Goal: Task Accomplishment & Management: Use online tool/utility

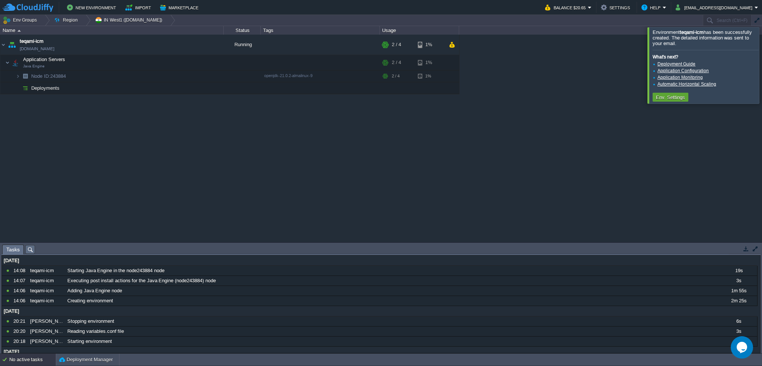
click at [348, 144] on div "garby [DOMAIN_NAME] Stopped + Add to Env Group RAM 0% CPU 0% 0 / 4 1% Applicati…" at bounding box center [381, 139] width 762 height 208
click at [193, 87] on button "button" at bounding box center [193, 87] width 7 height 7
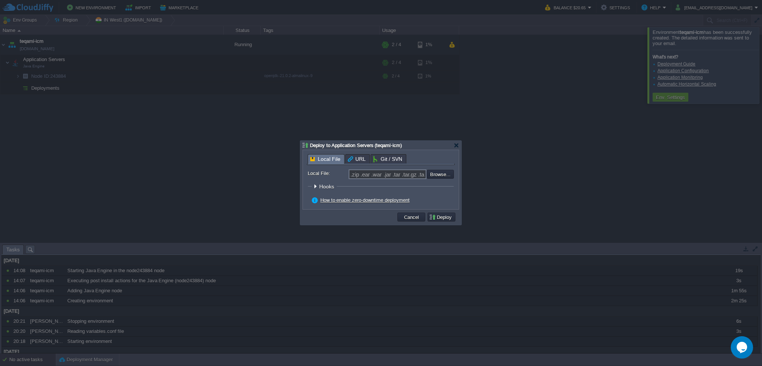
click at [385, 175] on input ".zip .ear .war .jar .tar .tar.gz .tar.bz2" at bounding box center [388, 174] width 78 height 10
click at [406, 175] on input ".zip .ear .war .jar .tar .tar.gz .tar.bz2" at bounding box center [388, 174] width 78 height 10
click at [330, 187] on span "Hooks" at bounding box center [327, 186] width 17 height 6
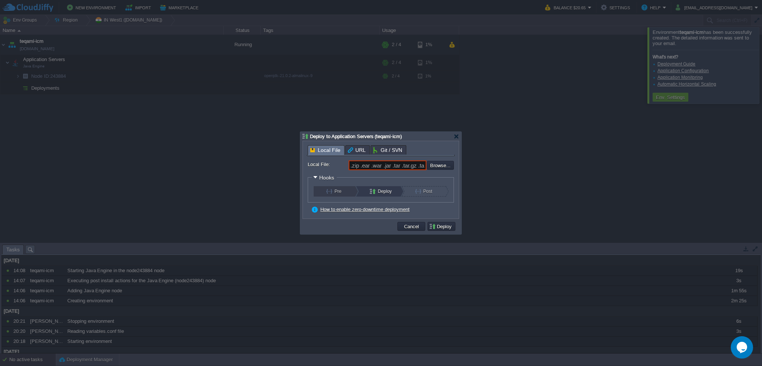
click at [346, 195] on button "Pre" at bounding box center [338, 191] width 25 height 10
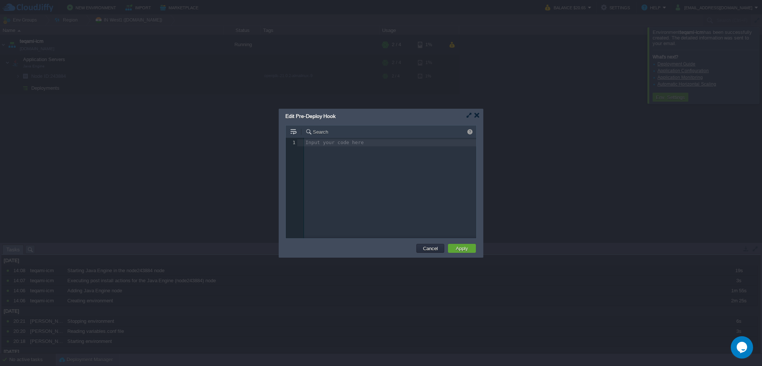
scroll to position [2, 0]
click at [477, 116] on div at bounding box center [477, 115] width 6 height 6
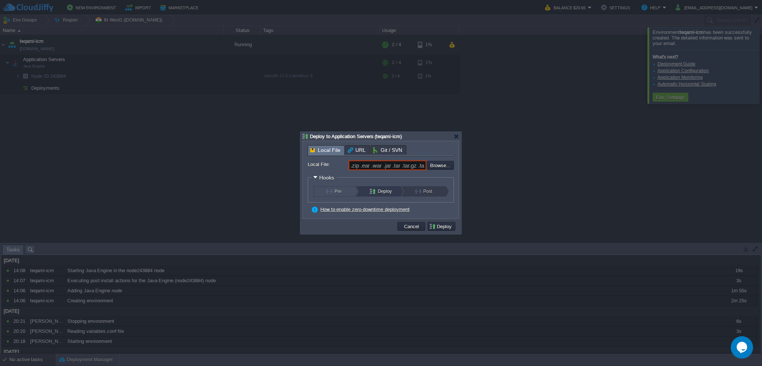
click at [421, 195] on button "Post" at bounding box center [427, 191] width 25 height 10
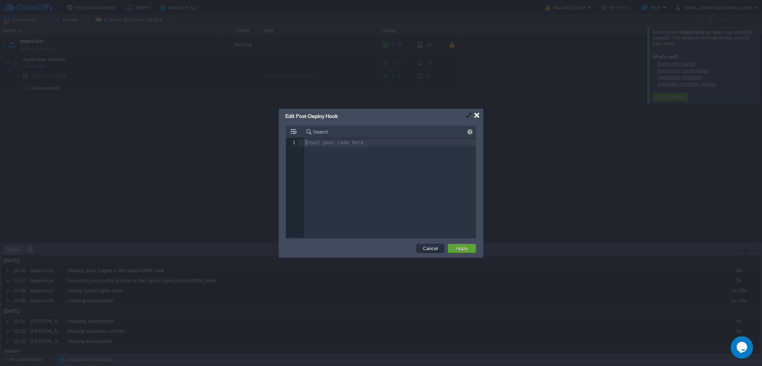
click at [477, 116] on div at bounding box center [477, 115] width 6 height 6
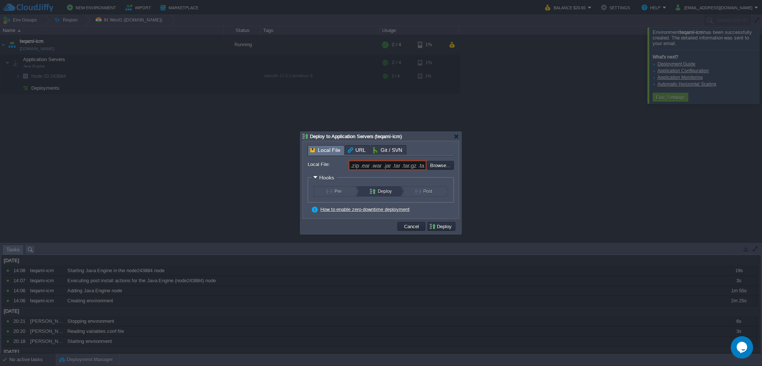
click at [381, 194] on button "Deploy" at bounding box center [382, 191] width 25 height 10
click at [454, 136] on div at bounding box center [457, 137] width 6 height 6
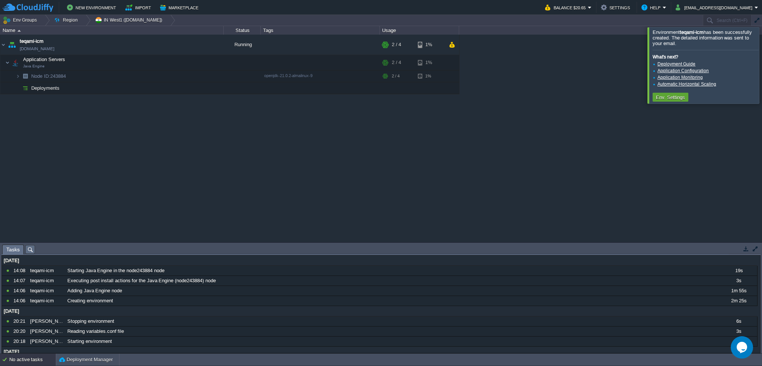
click at [510, 138] on div "garby [DOMAIN_NAME] Stopped + Add to Env Group RAM 0% CPU 0% 0 / 4 1% Applicati…" at bounding box center [381, 139] width 762 height 208
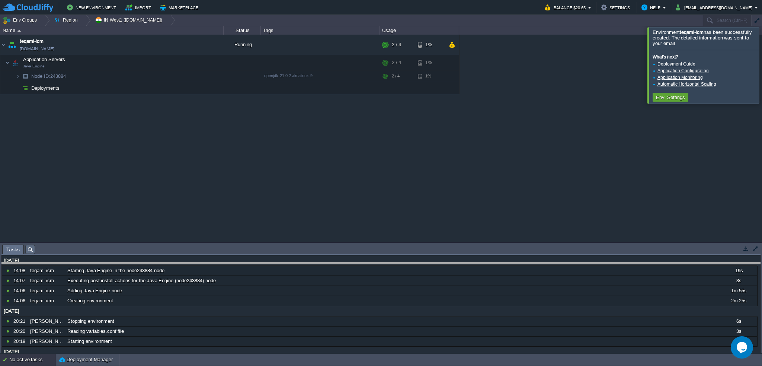
drag, startPoint x: 468, startPoint y: 245, endPoint x: 470, endPoint y: 263, distance: 17.9
click at [470, 263] on body "New Environment Import Marketplace Bonus $0.00 Upgrade Account Balance $20.65 S…" at bounding box center [381, 183] width 762 height 366
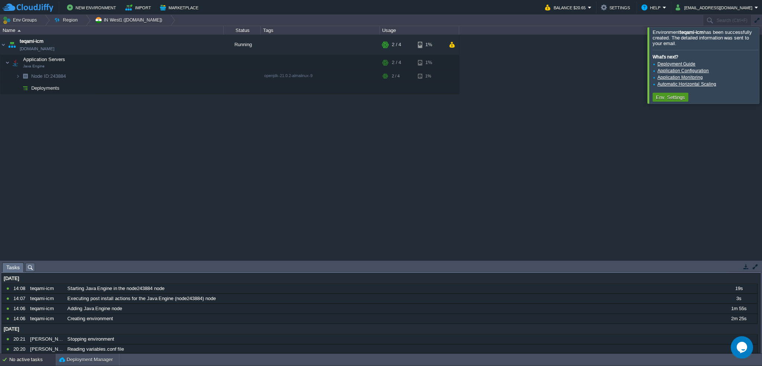
click at [670, 99] on button "Env. Settings" at bounding box center [670, 97] width 33 height 7
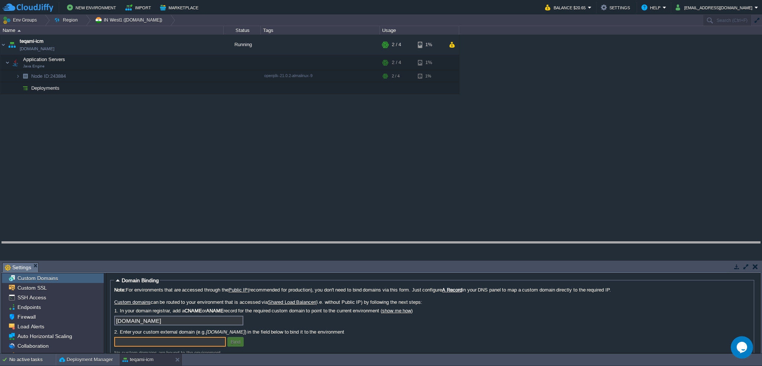
drag, startPoint x: 248, startPoint y: 263, endPoint x: 252, endPoint y: 239, distance: 24.4
click at [252, 239] on body "New Environment Import Marketplace Bonus $0.00 Upgrade Account Balance $20.65 S…" at bounding box center [381, 183] width 762 height 366
